Goal: Information Seeking & Learning: Check status

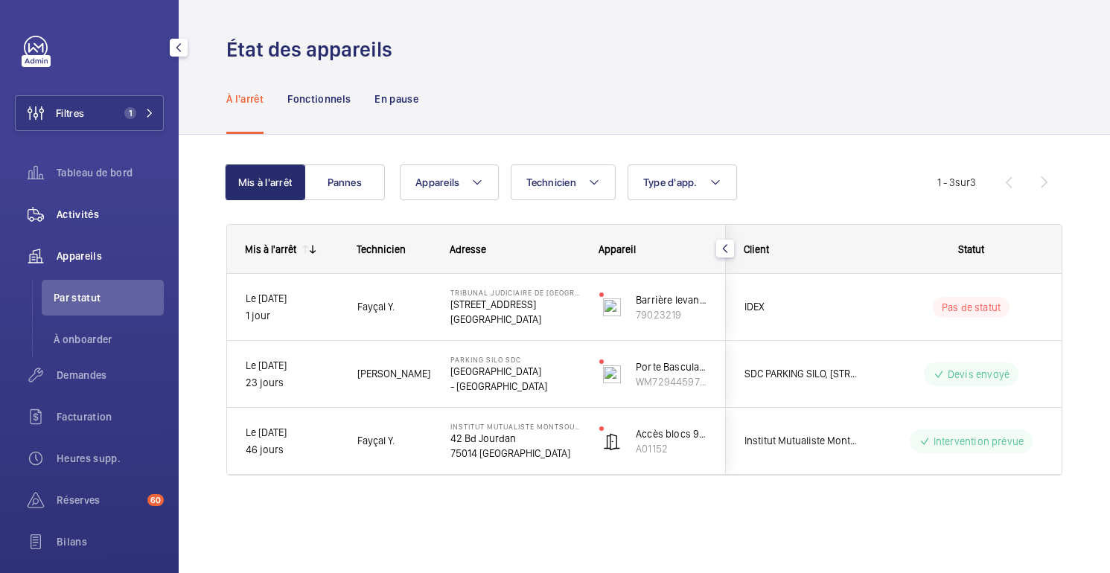
click at [84, 223] on div "Activités" at bounding box center [89, 215] width 149 height 36
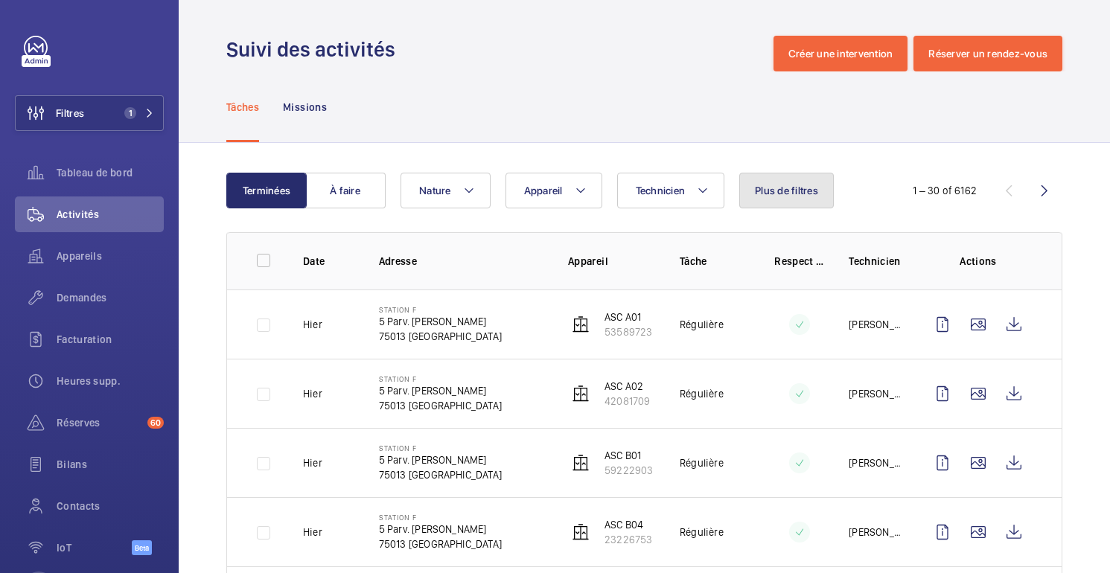
click at [782, 197] on button "Plus de filtres" at bounding box center [786, 191] width 95 height 36
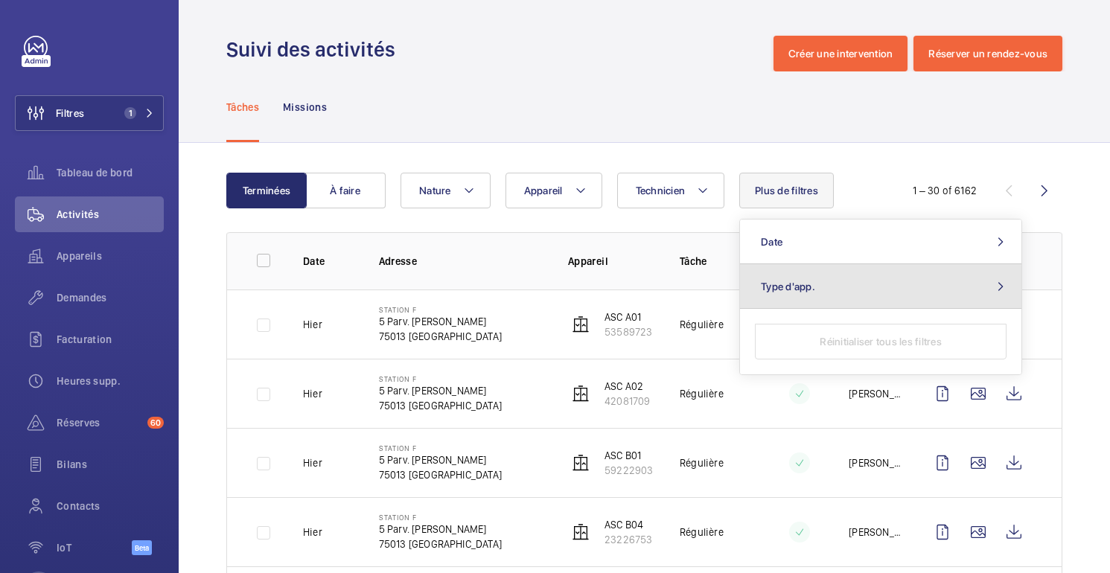
click at [799, 290] on span "Type d'app." at bounding box center [788, 287] width 54 height 12
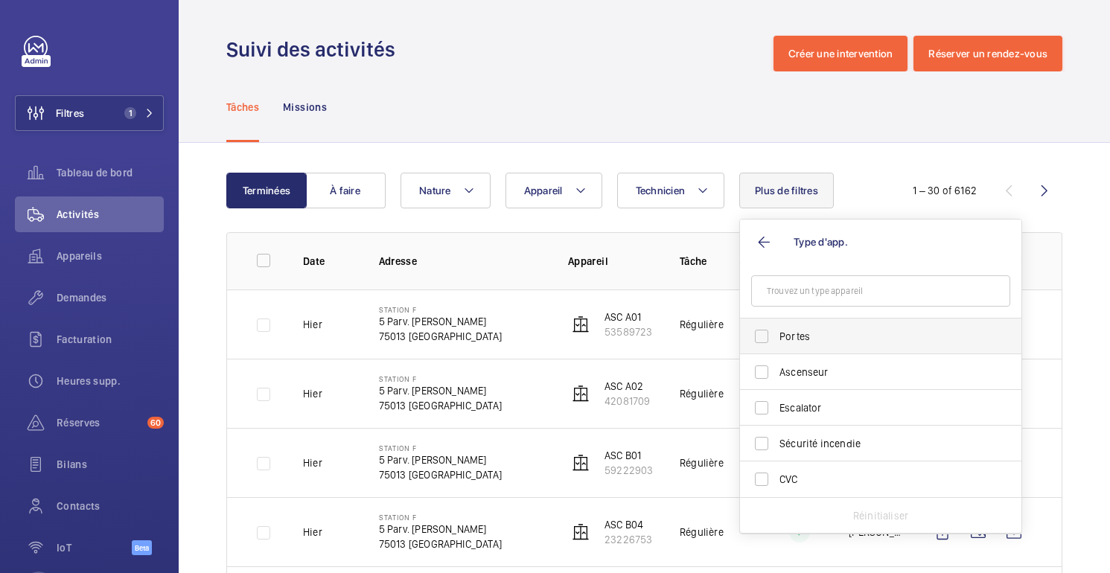
click at [818, 341] on span "Portes" at bounding box center [881, 336] width 205 height 15
click at [776, 341] on input "Portes" at bounding box center [762, 337] width 30 height 30
checkbox input "true"
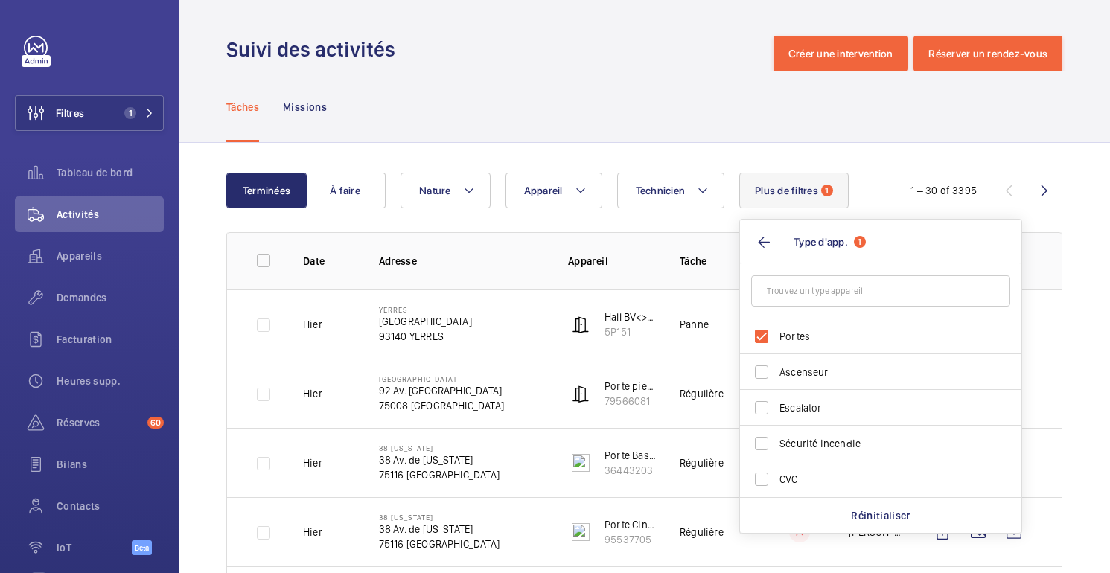
click at [929, 138] on div "Tâches Missions" at bounding box center [644, 106] width 836 height 71
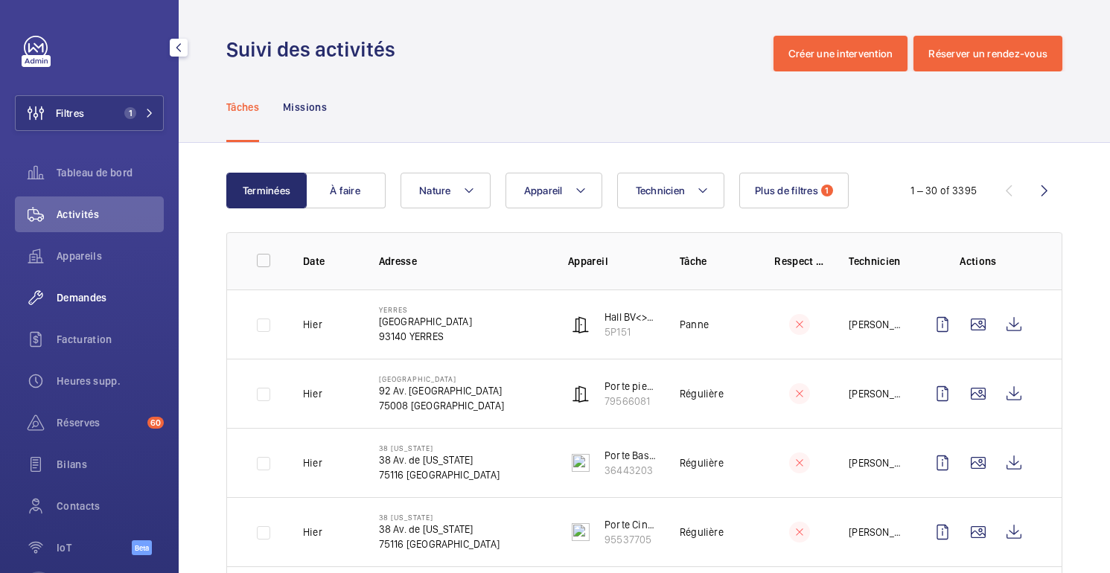
click at [86, 288] on div "Demandes" at bounding box center [89, 298] width 149 height 36
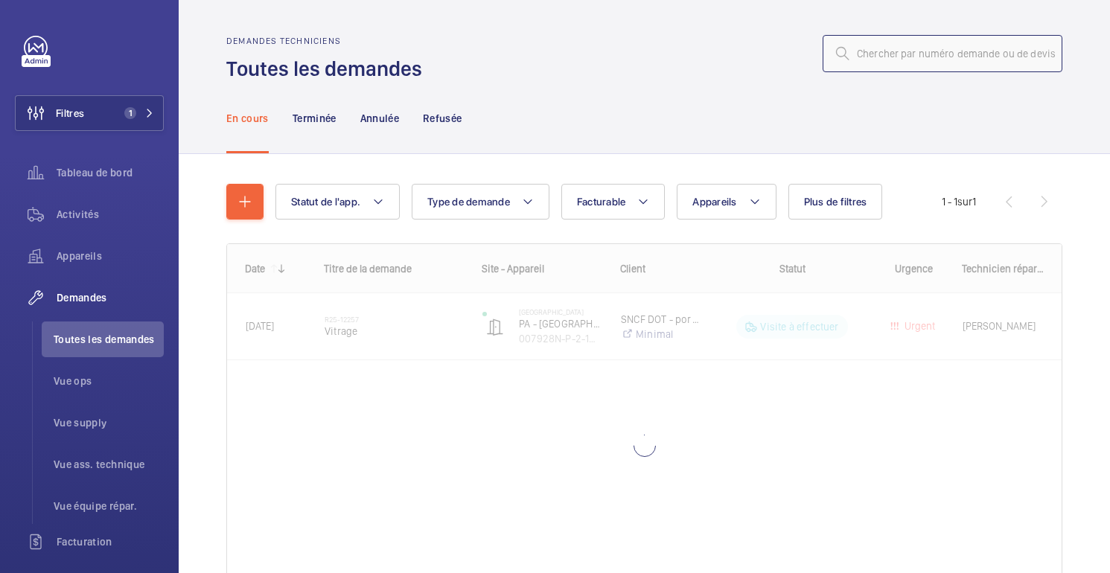
click at [885, 56] on input "text" at bounding box center [943, 53] width 240 height 37
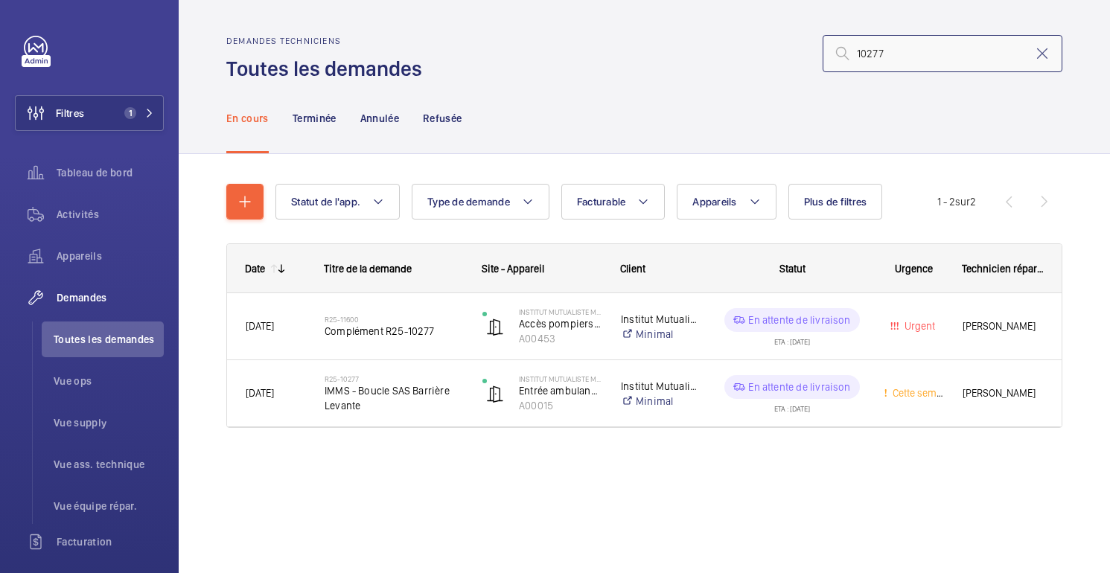
type input "10277"
click at [1044, 50] on mat-icon at bounding box center [1042, 54] width 18 height 18
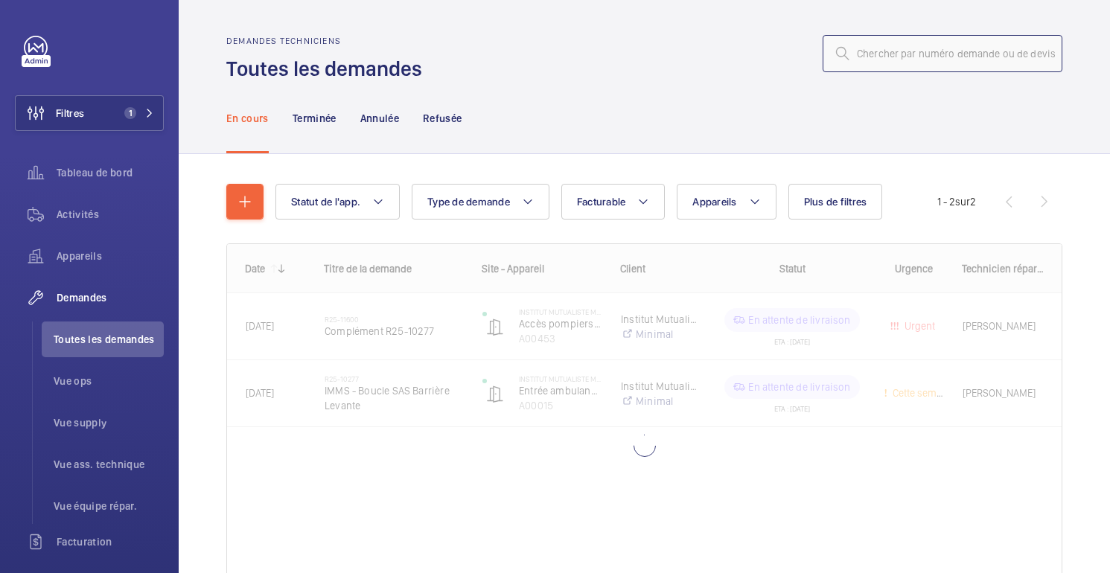
click at [969, 50] on input "text" at bounding box center [943, 53] width 240 height 37
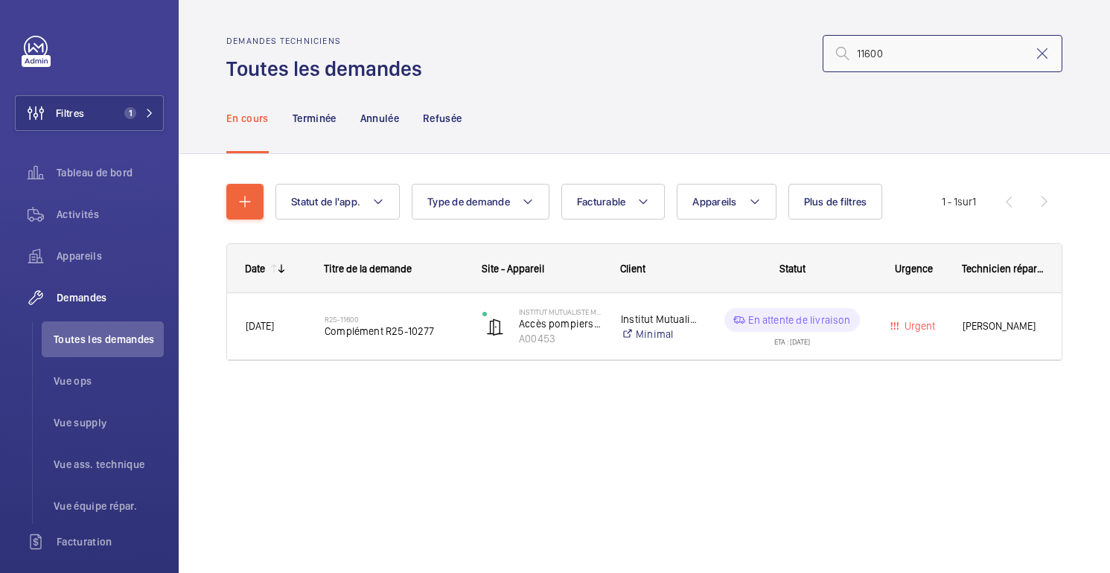
type input "11600"
click at [1046, 55] on mat-icon at bounding box center [1042, 54] width 18 height 18
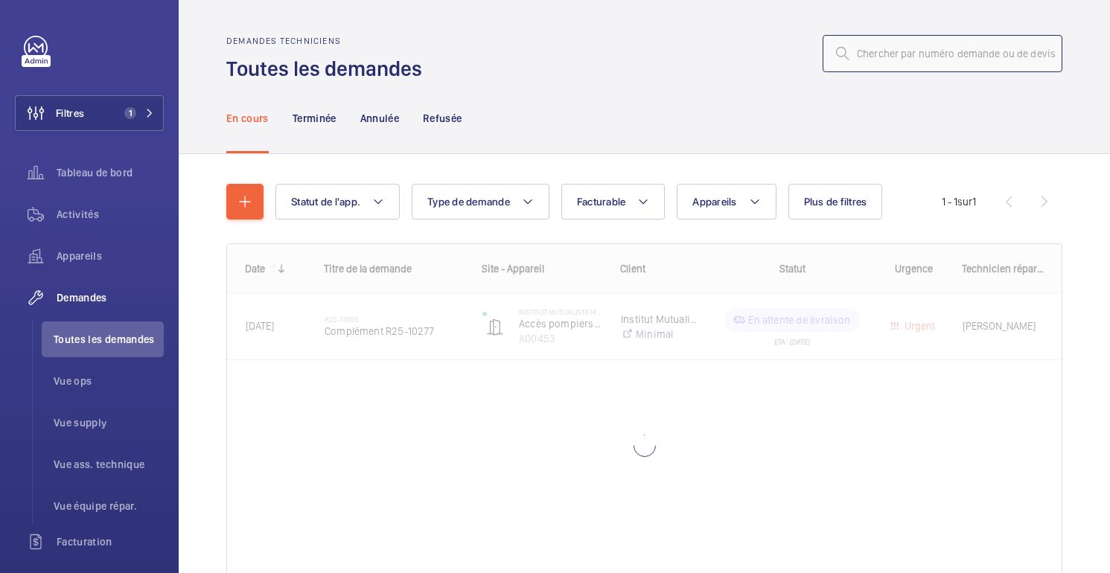
click at [965, 52] on input "text" at bounding box center [943, 53] width 240 height 37
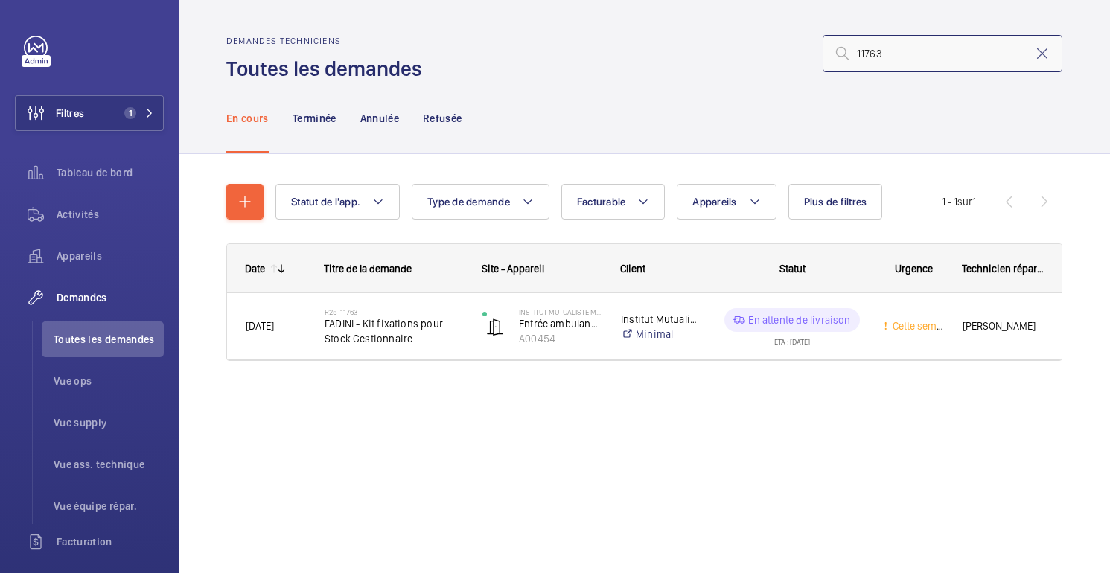
type input "11763"
click at [85, 258] on span "Appareils" at bounding box center [110, 256] width 107 height 15
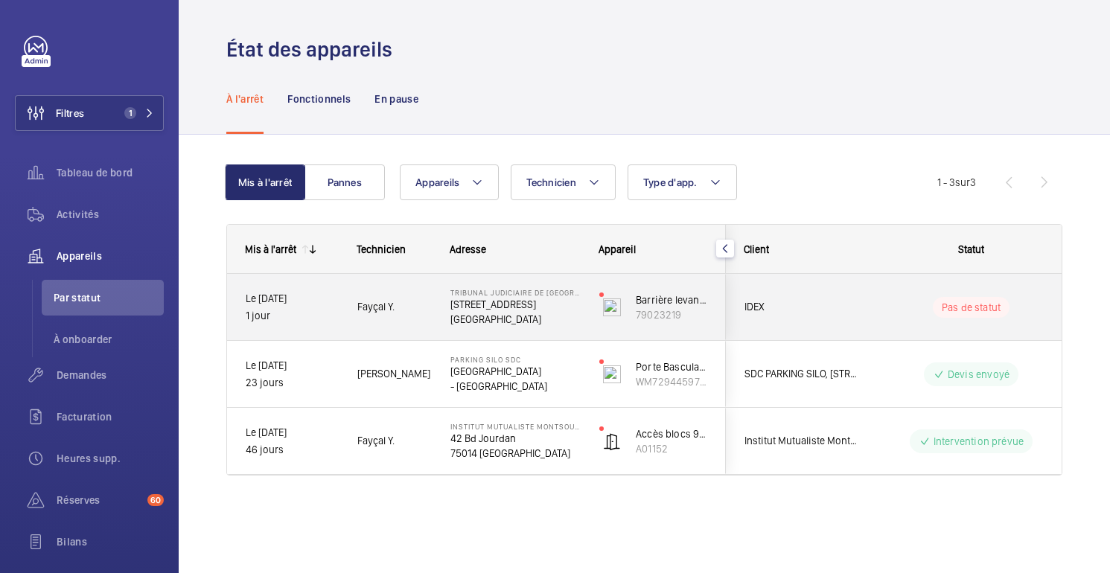
click at [823, 311] on span "IDEX" at bounding box center [801, 307] width 115 height 17
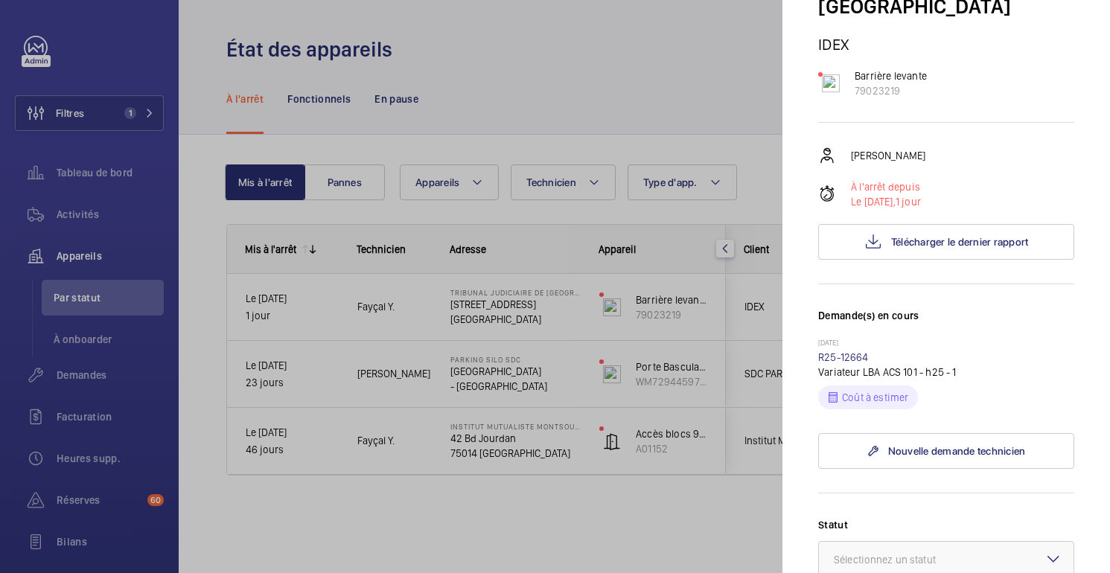
scroll to position [135, 0]
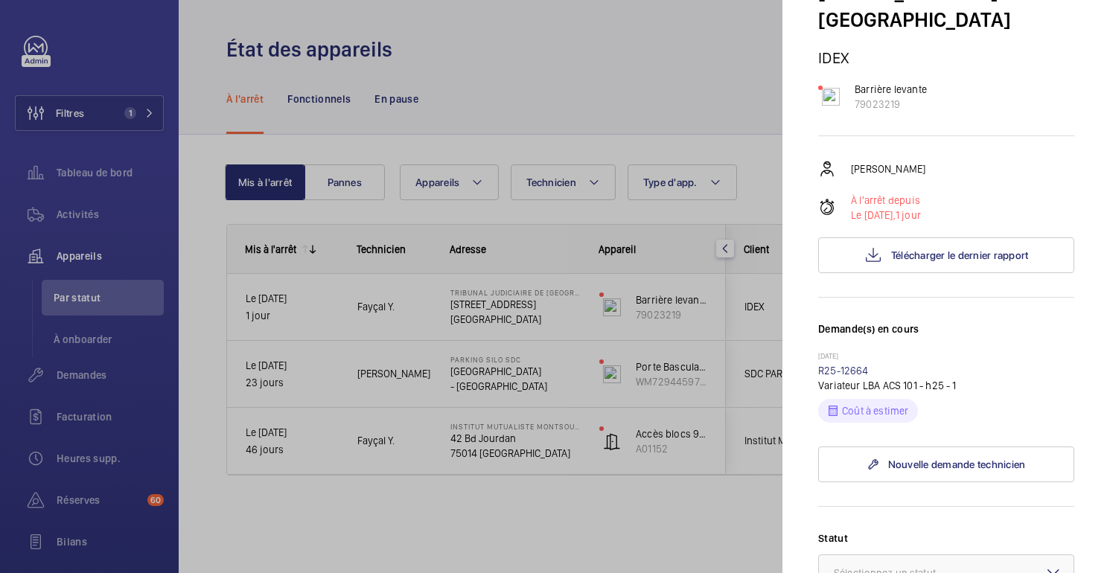
click at [648, 119] on div at bounding box center [555, 286] width 1110 height 573
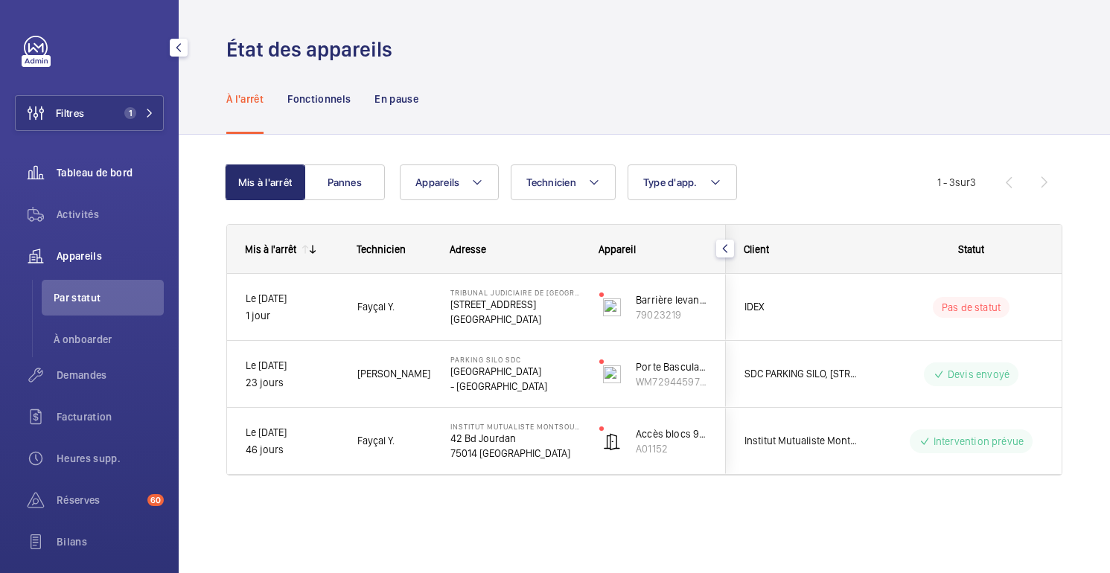
click at [85, 182] on div "Tableau de bord" at bounding box center [89, 173] width 149 height 36
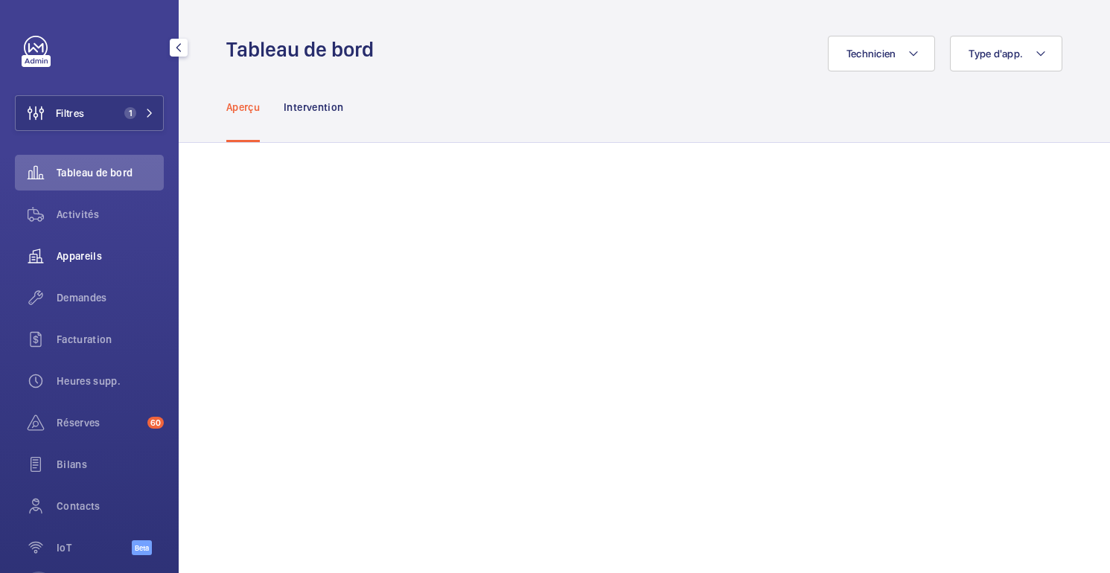
click at [85, 260] on span "Appareils" at bounding box center [110, 256] width 107 height 15
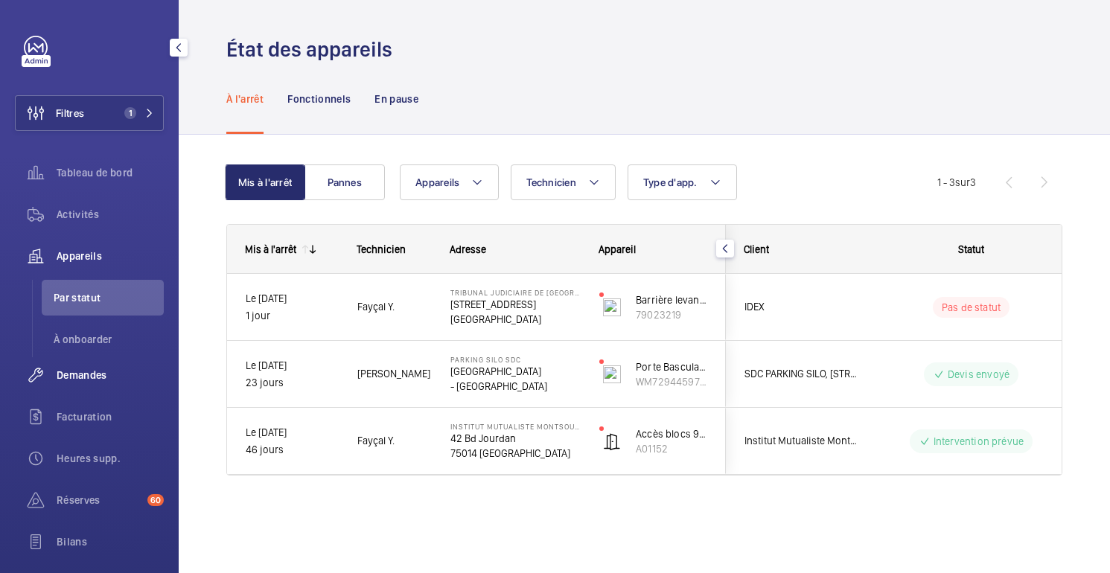
click at [91, 375] on span "Demandes" at bounding box center [110, 375] width 107 height 15
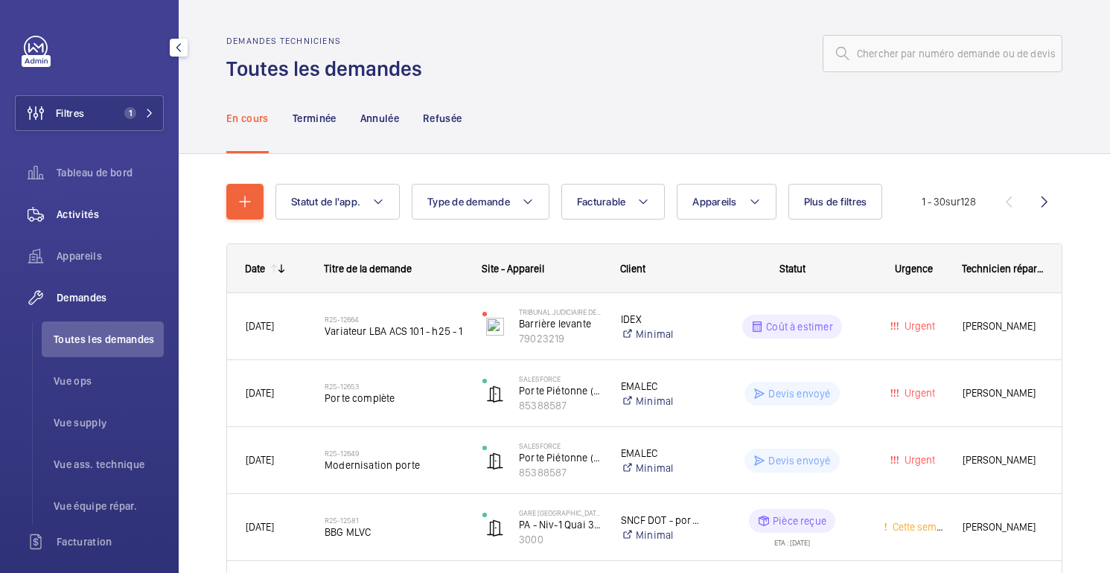
click at [70, 211] on span "Activités" at bounding box center [110, 214] width 107 height 15
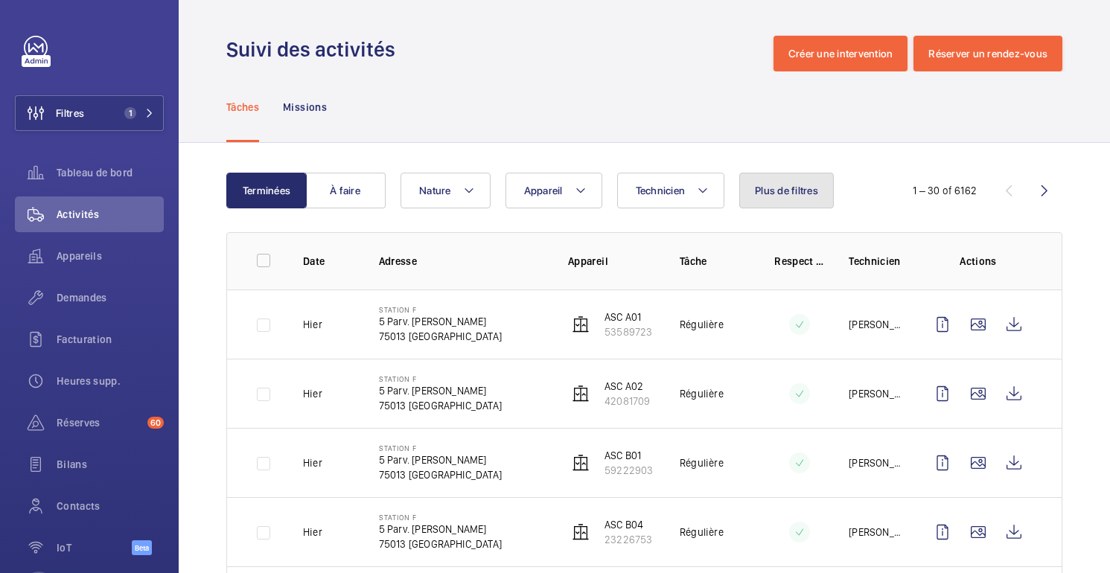
click at [773, 207] on button "Plus de filtres" at bounding box center [786, 191] width 95 height 36
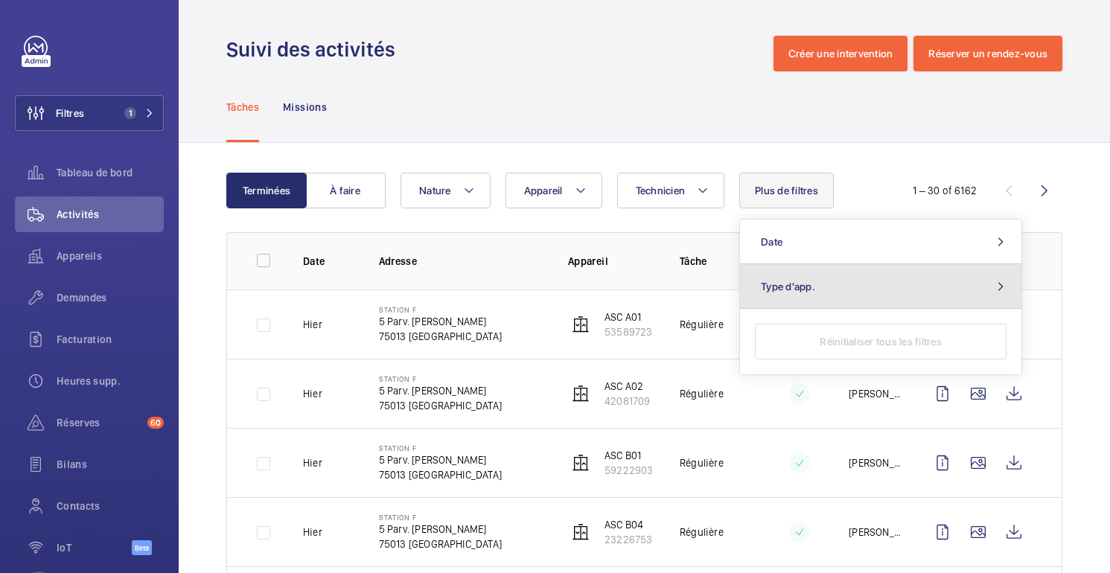
click at [797, 287] on span "Type d'app." at bounding box center [788, 287] width 54 height 12
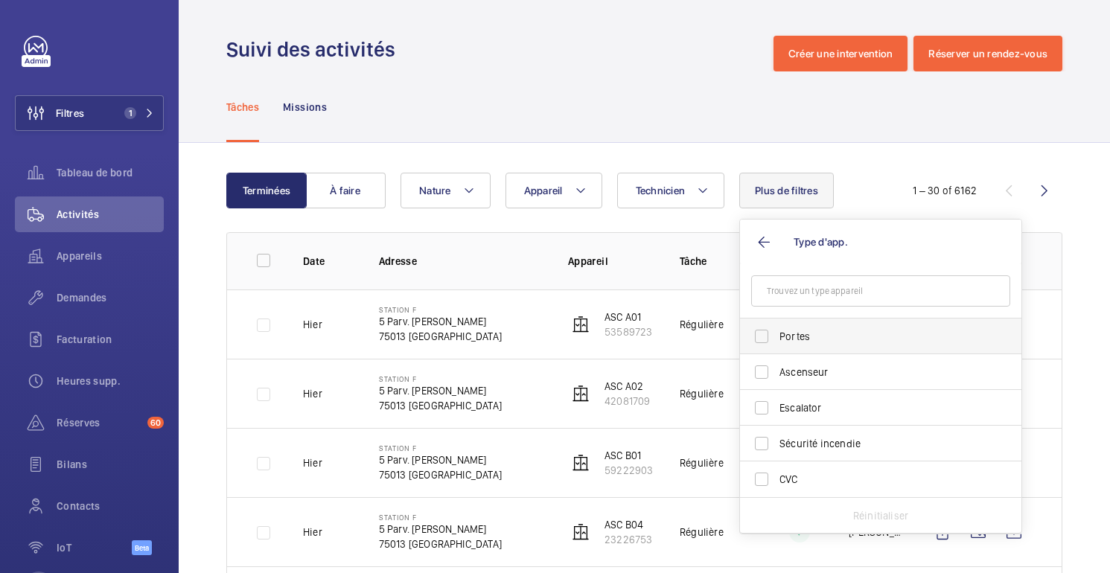
click at [792, 342] on span "Portes" at bounding box center [881, 336] width 205 height 15
click at [776, 342] on input "Portes" at bounding box center [762, 337] width 30 height 30
checkbox input "true"
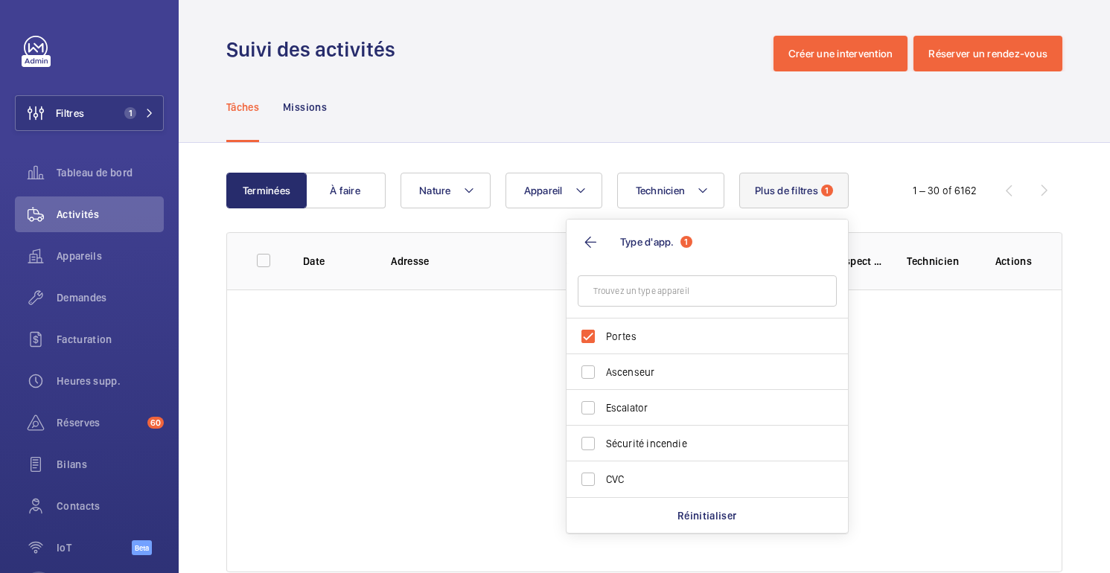
click at [743, 130] on div "Tâches Missions" at bounding box center [644, 106] width 836 height 71
